Goal: Check status: Check status

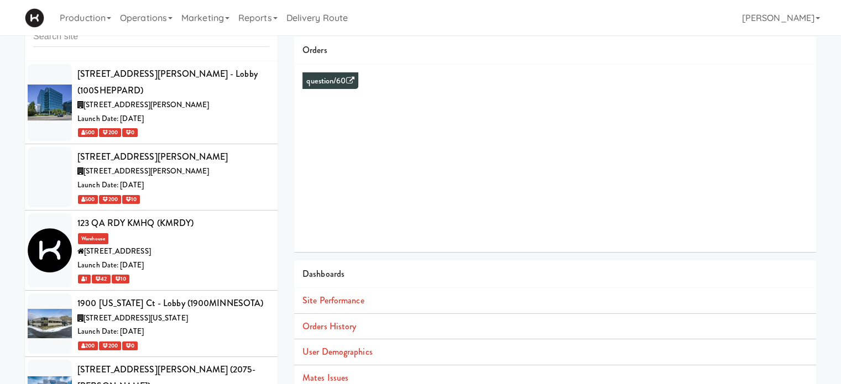
scroll to position [35, 0]
click at [80, 40] on input "text" at bounding box center [151, 37] width 236 height 20
type input "rvh"
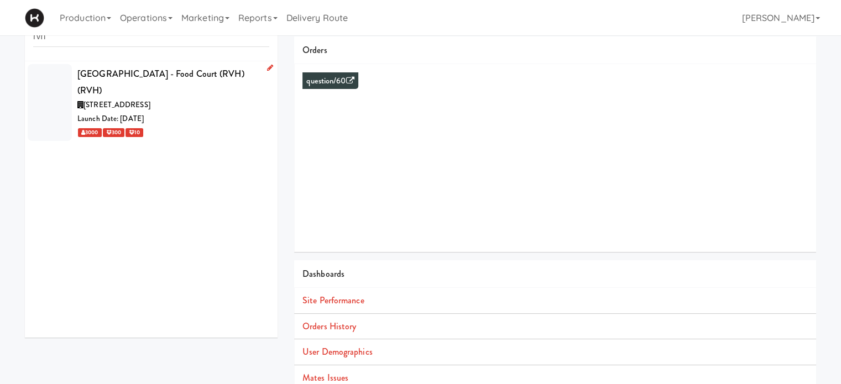
click at [146, 74] on div "[GEOGRAPHIC_DATA] - Food Court (RVH) (RVH)" at bounding box center [173, 82] width 192 height 33
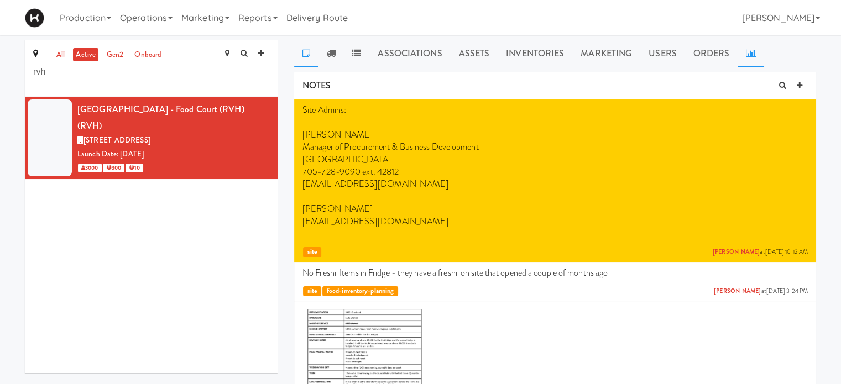
click at [746, 57] on icon at bounding box center [751, 53] width 10 height 9
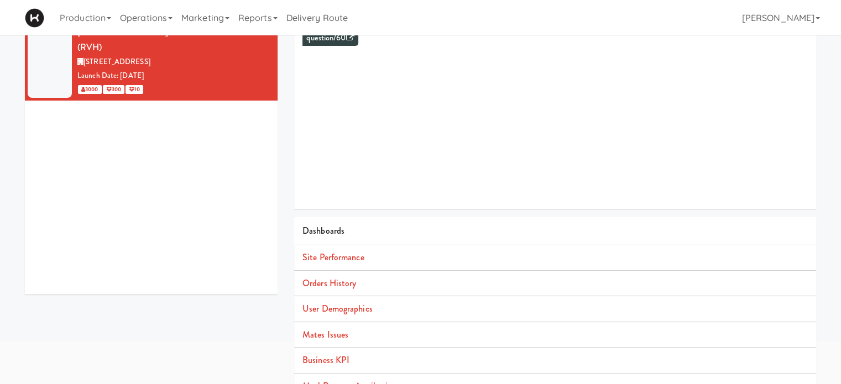
scroll to position [101, 0]
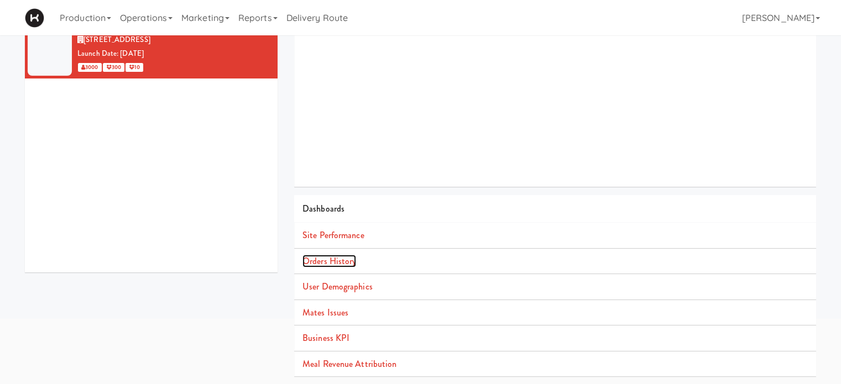
click at [329, 262] on link "Orders History" at bounding box center [330, 261] width 54 height 13
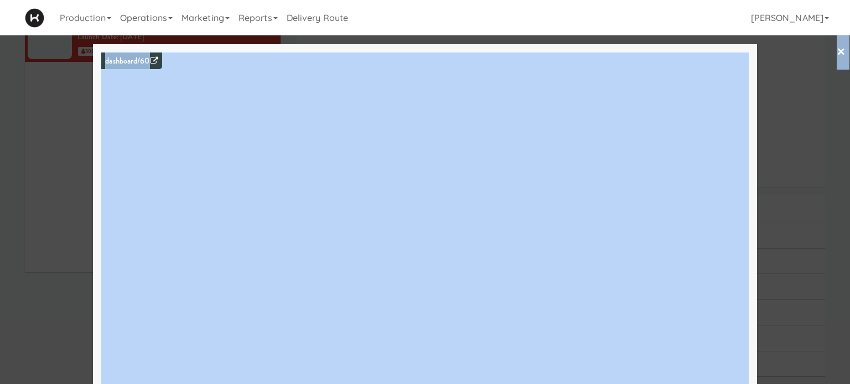
drag, startPoint x: 748, startPoint y: 70, endPoint x: 775, endPoint y: 43, distance: 38.7
click at [775, 43] on div "× dashboard/60" at bounding box center [425, 192] width 850 height 384
click at [796, 105] on div at bounding box center [425, 192] width 850 height 384
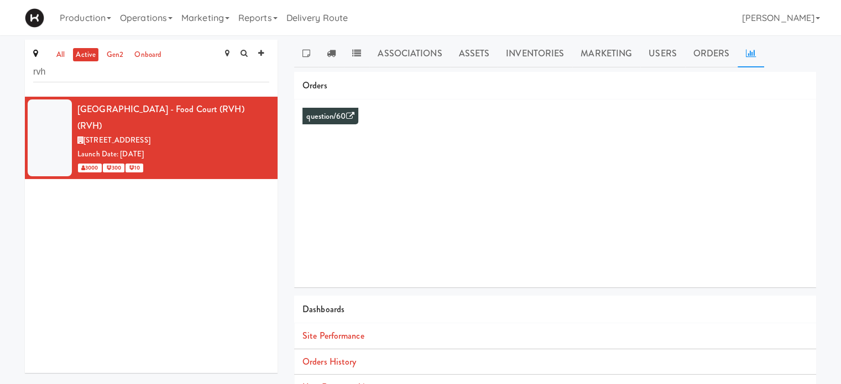
scroll to position [91, 0]
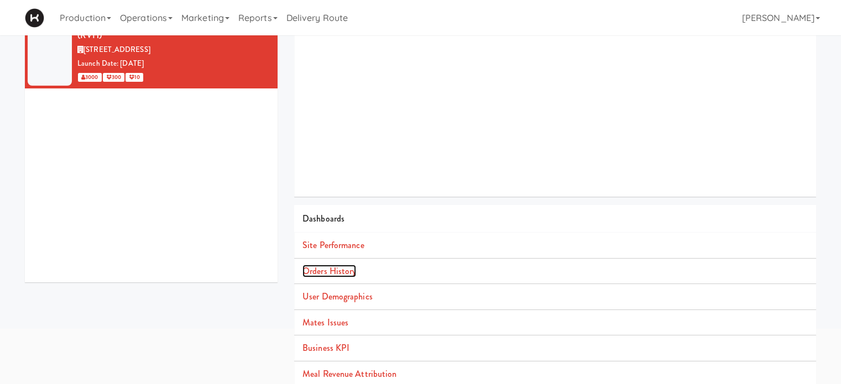
click at [339, 270] on link "Orders History" at bounding box center [330, 271] width 54 height 13
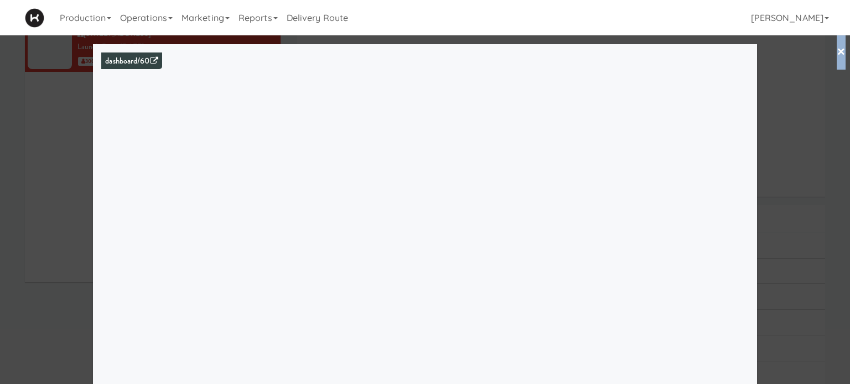
click at [746, 75] on div "dashboard/60" at bounding box center [425, 221] width 664 height 354
click at [836, 56] on link "×" at bounding box center [840, 52] width 9 height 34
